Goal: Transaction & Acquisition: Book appointment/travel/reservation

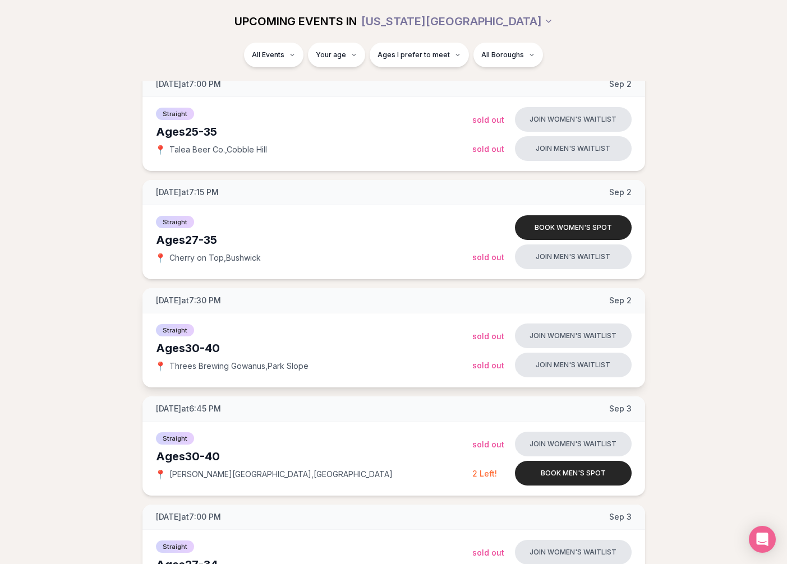
scroll to position [160, 0]
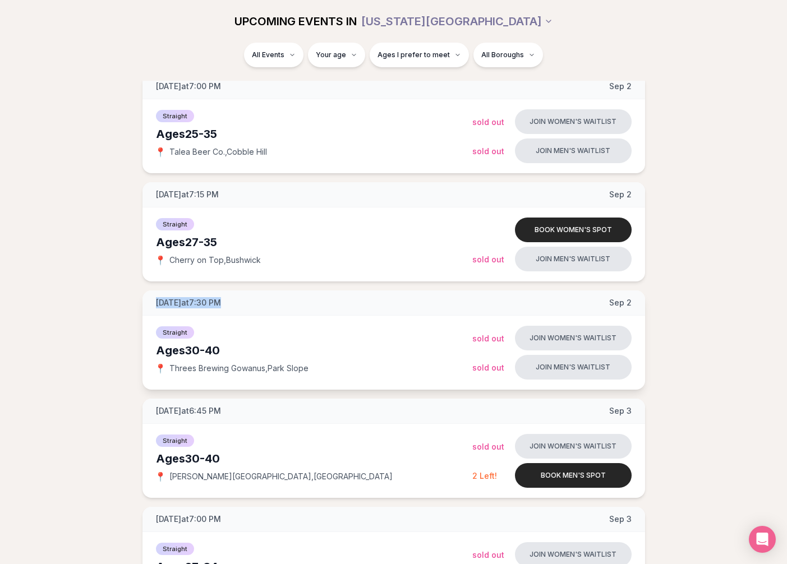
drag, startPoint x: 211, startPoint y: 296, endPoint x: 222, endPoint y: 307, distance: 15.5
click at [225, 309] on div "[DATE] at 7:30 PM [DATE]" at bounding box center [393, 303] width 503 height 25
click at [221, 307] on span "[DATE] at 7:30 PM" at bounding box center [188, 302] width 65 height 11
drag, startPoint x: 184, startPoint y: 297, endPoint x: 240, endPoint y: 306, distance: 56.3
click at [240, 306] on div "[DATE] at 7:30 PM [DATE]" at bounding box center [393, 303] width 503 height 25
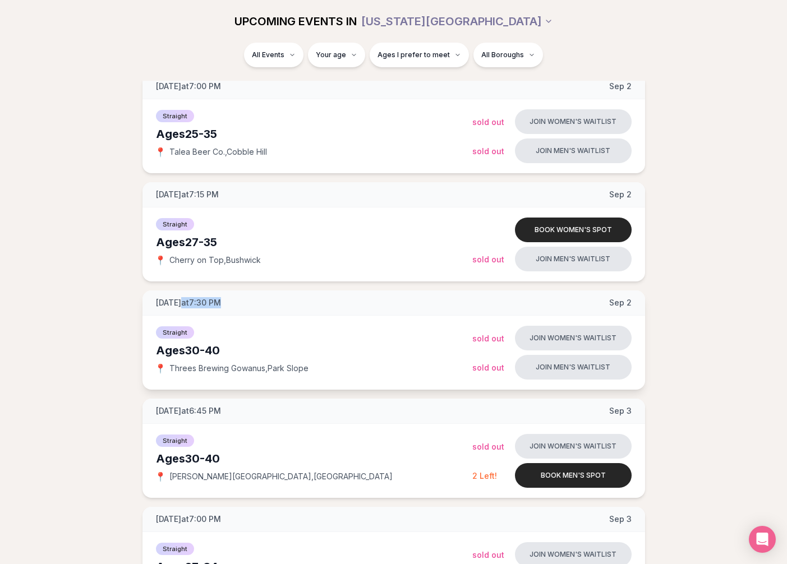
click at [240, 306] on div "[DATE] at 7:30 PM [DATE]" at bounding box center [393, 303] width 503 height 25
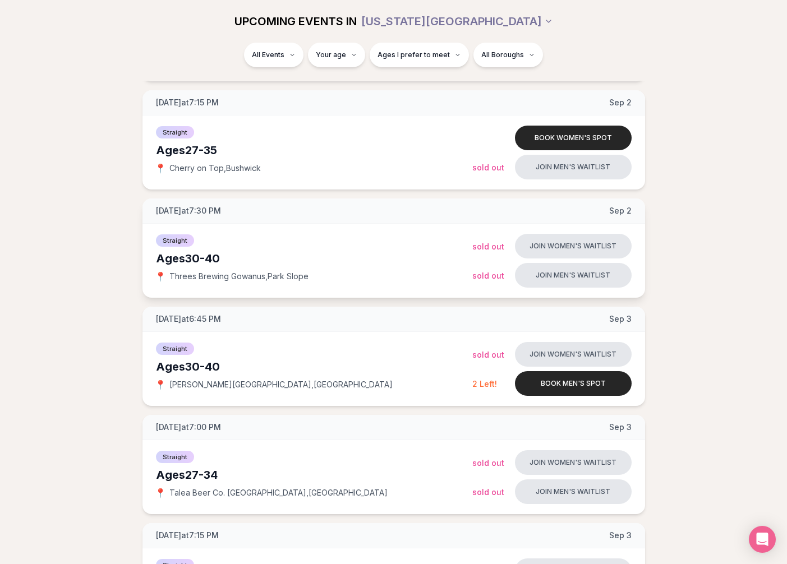
scroll to position [260, 0]
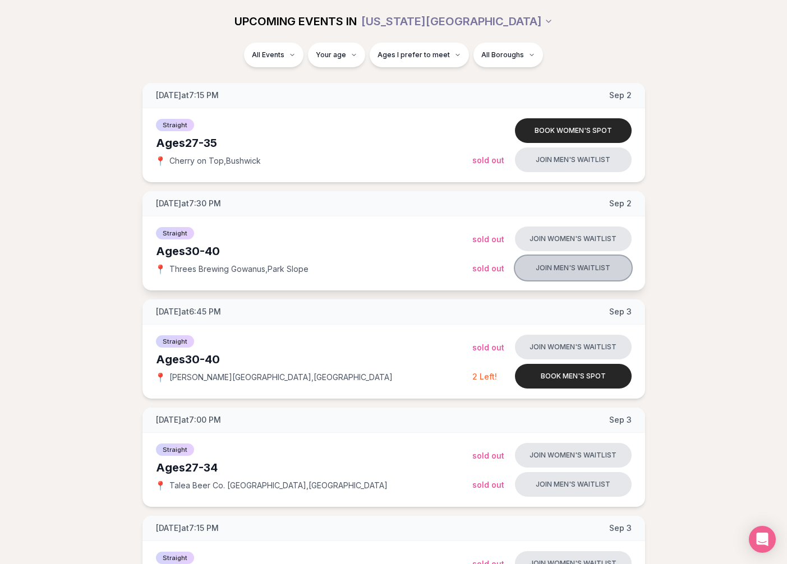
click at [556, 272] on button "Join men's waitlist" at bounding box center [573, 268] width 117 height 25
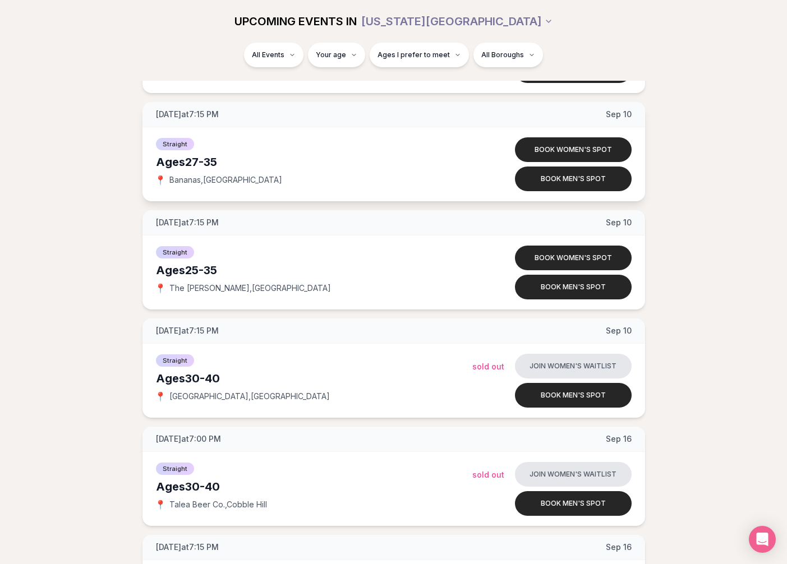
scroll to position [1436, 0]
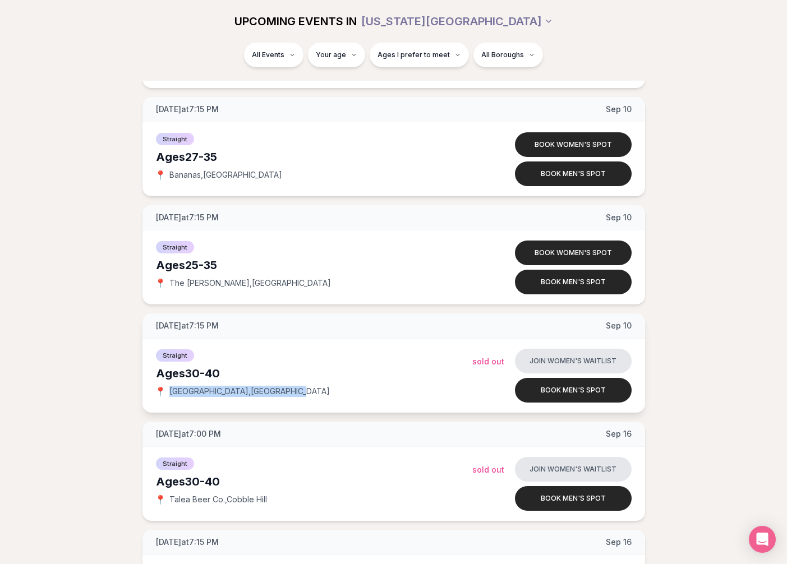
drag, startPoint x: 168, startPoint y: 392, endPoint x: 277, endPoint y: 396, distance: 108.9
click at [277, 396] on div "📍 [GEOGRAPHIC_DATA] , [GEOGRAPHIC_DATA]" at bounding box center [314, 391] width 316 height 11
copy span "[GEOGRAPHIC_DATA] , [GEOGRAPHIC_DATA]"
click at [314, 361] on div "Straight Ages [DEMOGRAPHIC_DATA] 📍 [GEOGRAPHIC_DATA] , [GEOGRAPHIC_DATA]" at bounding box center [314, 376] width 316 height 56
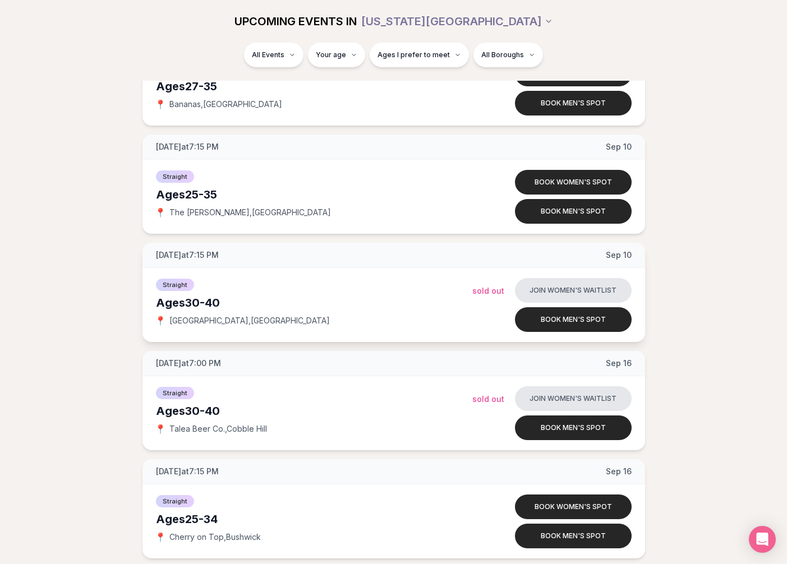
scroll to position [1503, 0]
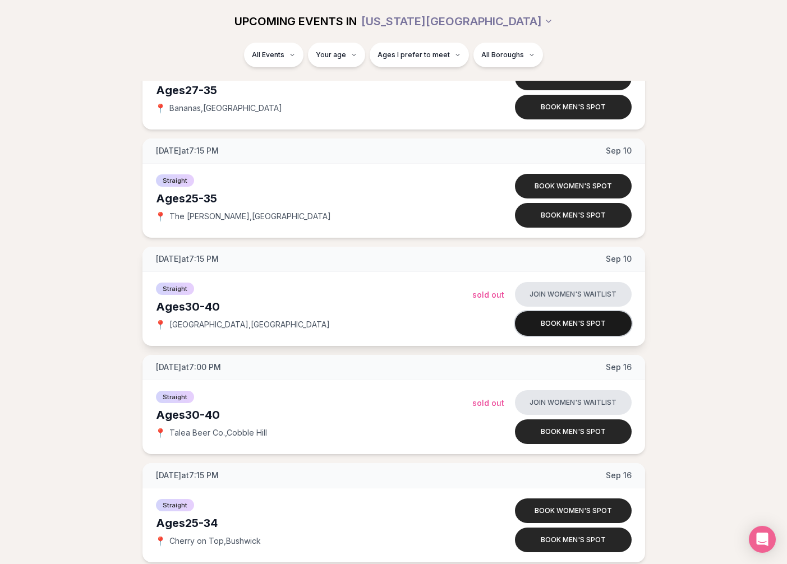
click at [542, 328] on button "Book men's spot" at bounding box center [573, 323] width 117 height 25
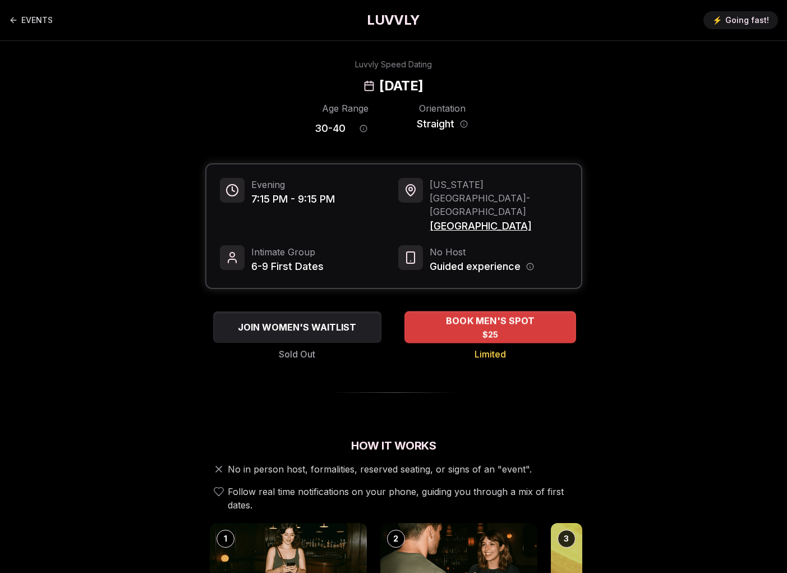
click at [529, 311] on div "BOOK MEN'S SPOT $25" at bounding box center [490, 326] width 172 height 31
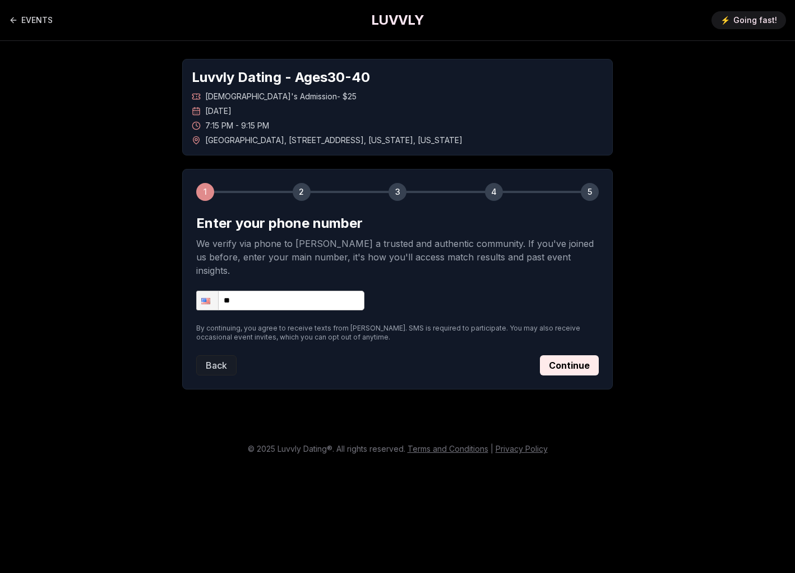
click at [323, 291] on input "**" at bounding box center [280, 301] width 168 height 20
type input "**********"
click at [565, 355] on button "Continue" at bounding box center [569, 365] width 59 height 20
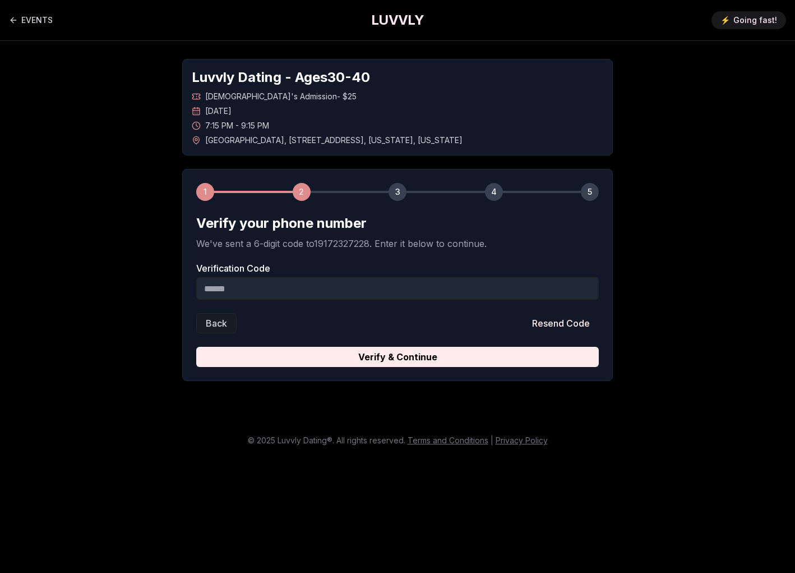
click at [292, 290] on input "Verification Code" at bounding box center [397, 288] width 403 height 22
paste input "******"
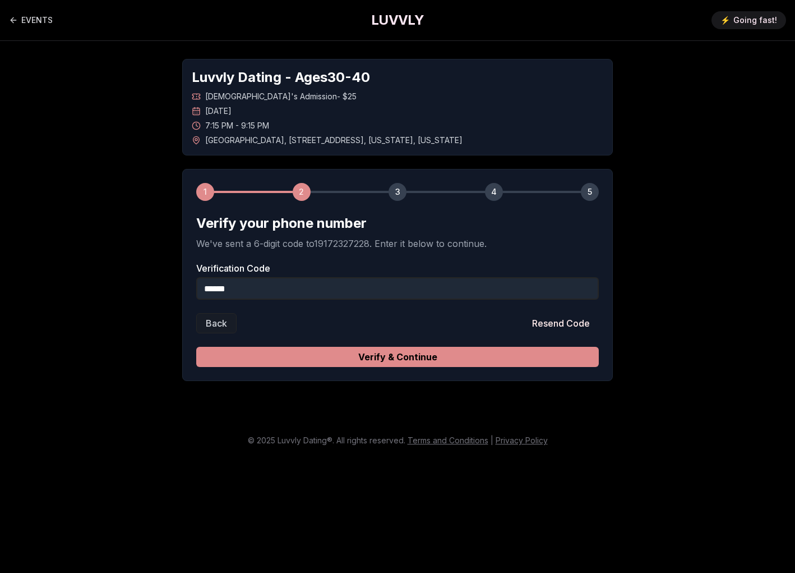
type input "******"
click at [397, 362] on button "Verify & Continue" at bounding box center [397, 357] width 403 height 20
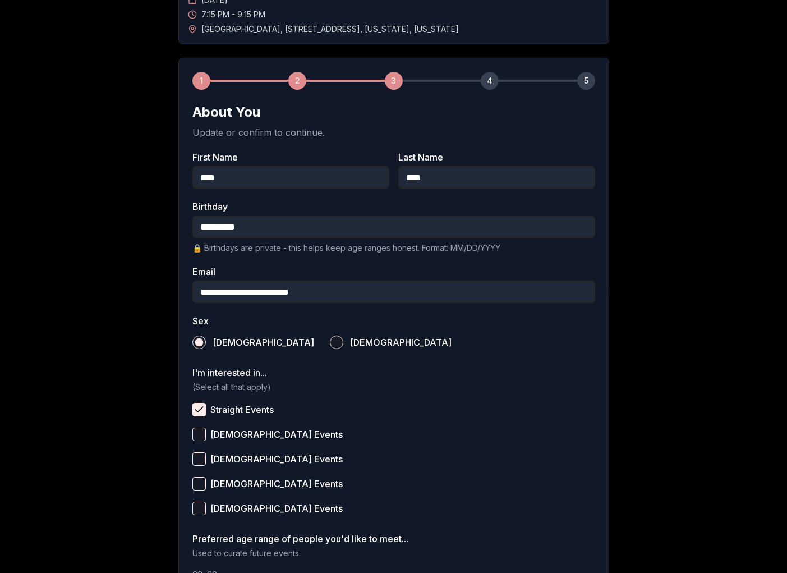
scroll to position [273, 0]
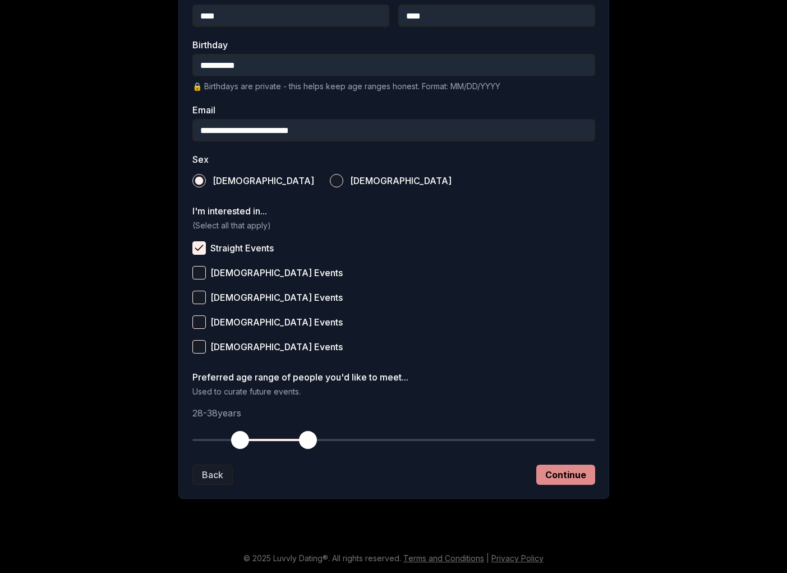
click at [559, 481] on button "Continue" at bounding box center [565, 474] width 59 height 20
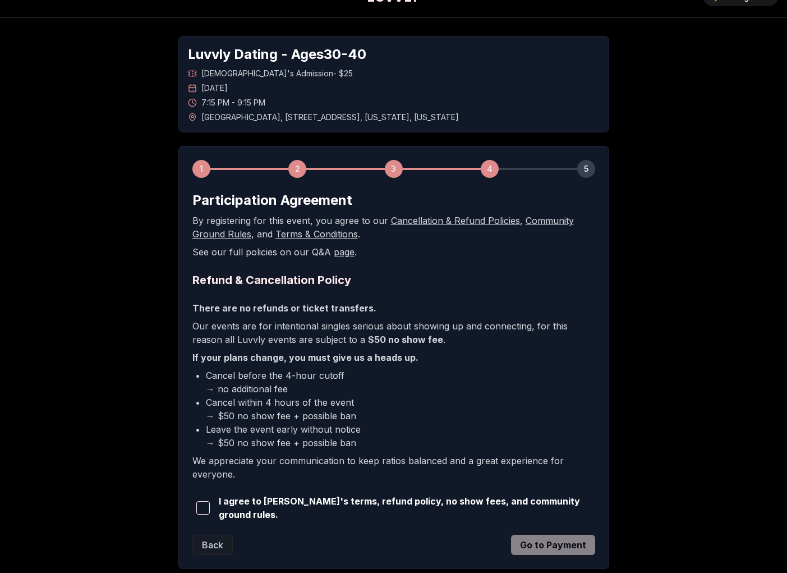
scroll to position [91, 0]
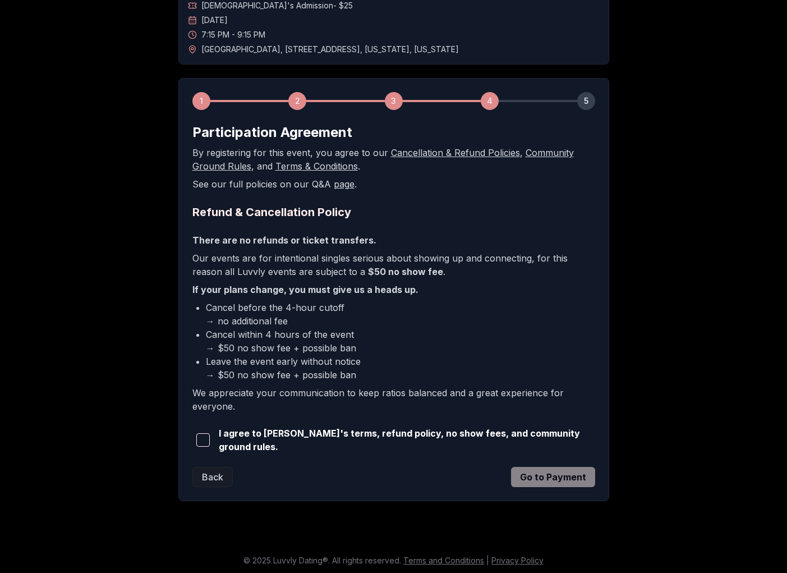
click at [204, 436] on span "button" at bounding box center [202, 439] width 13 height 13
click at [538, 473] on button "Go to Payment" at bounding box center [553, 477] width 84 height 20
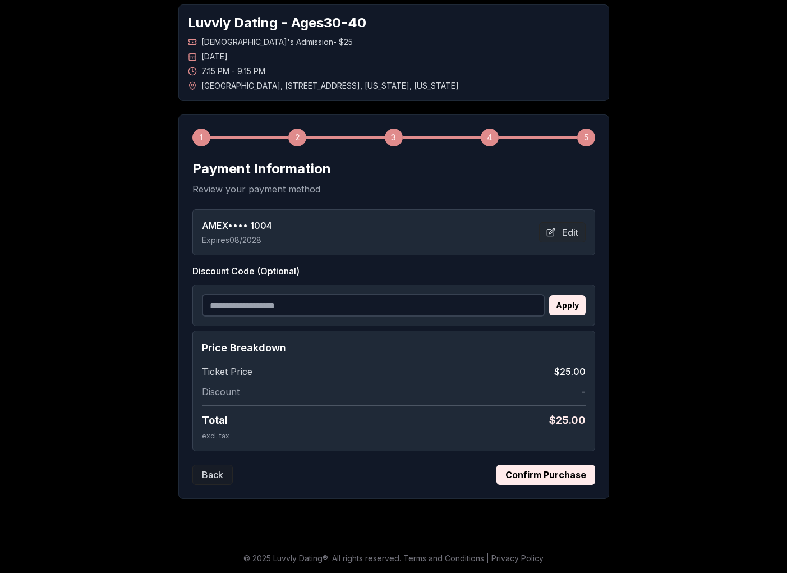
scroll to position [54, 0]
click at [568, 237] on button "Edit" at bounding box center [562, 232] width 47 height 20
